Goal: Information Seeking & Learning: Learn about a topic

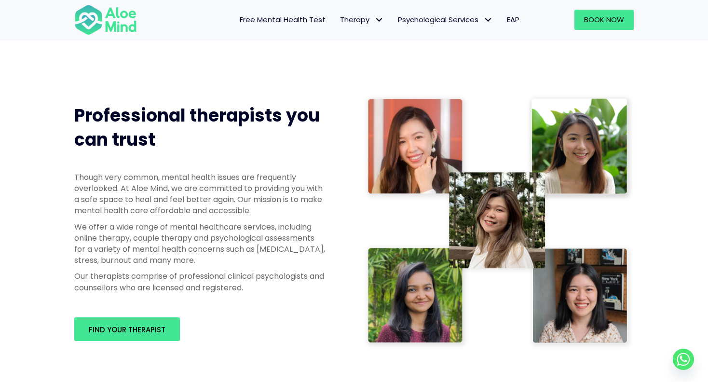
scroll to position [422, 0]
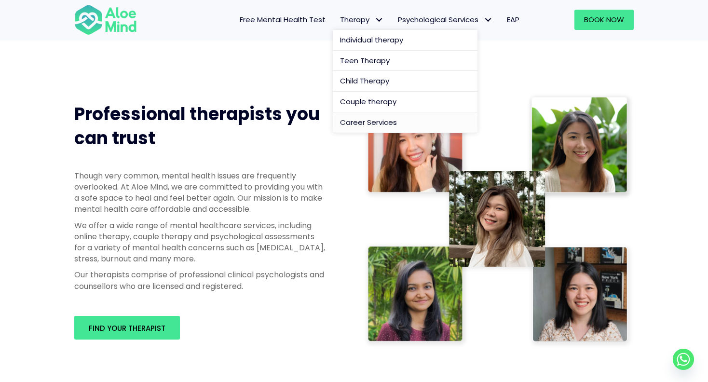
click at [356, 122] on span "Career Services" at bounding box center [368, 122] width 57 height 10
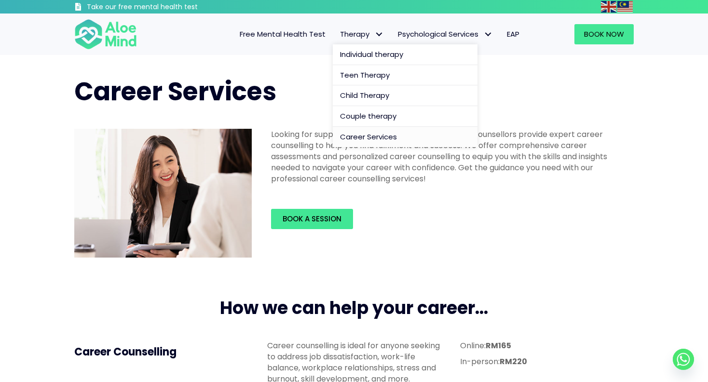
click at [384, 36] on link "Therapy" at bounding box center [362, 34] width 58 height 20
